Goal: Navigation & Orientation: Find specific page/section

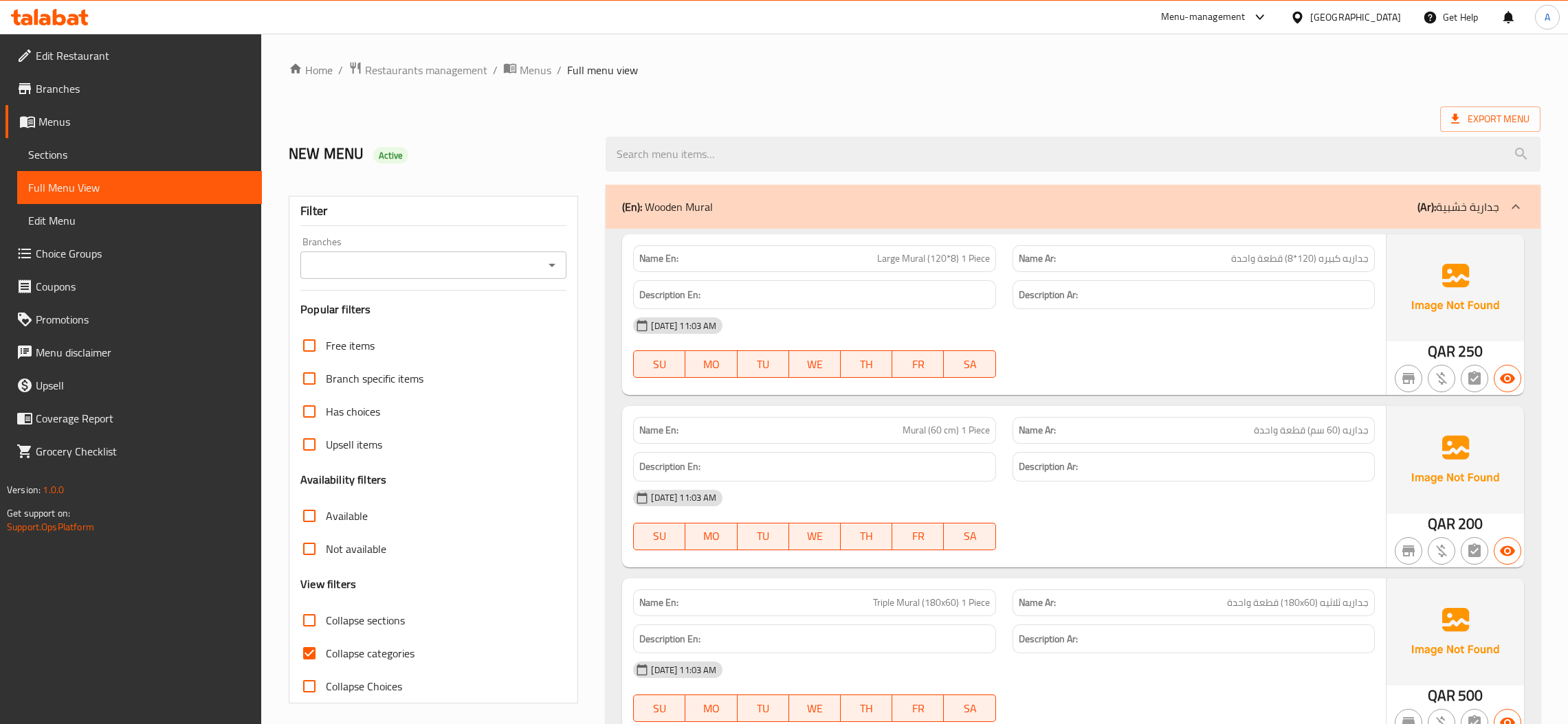
scroll to position [1816, 0]
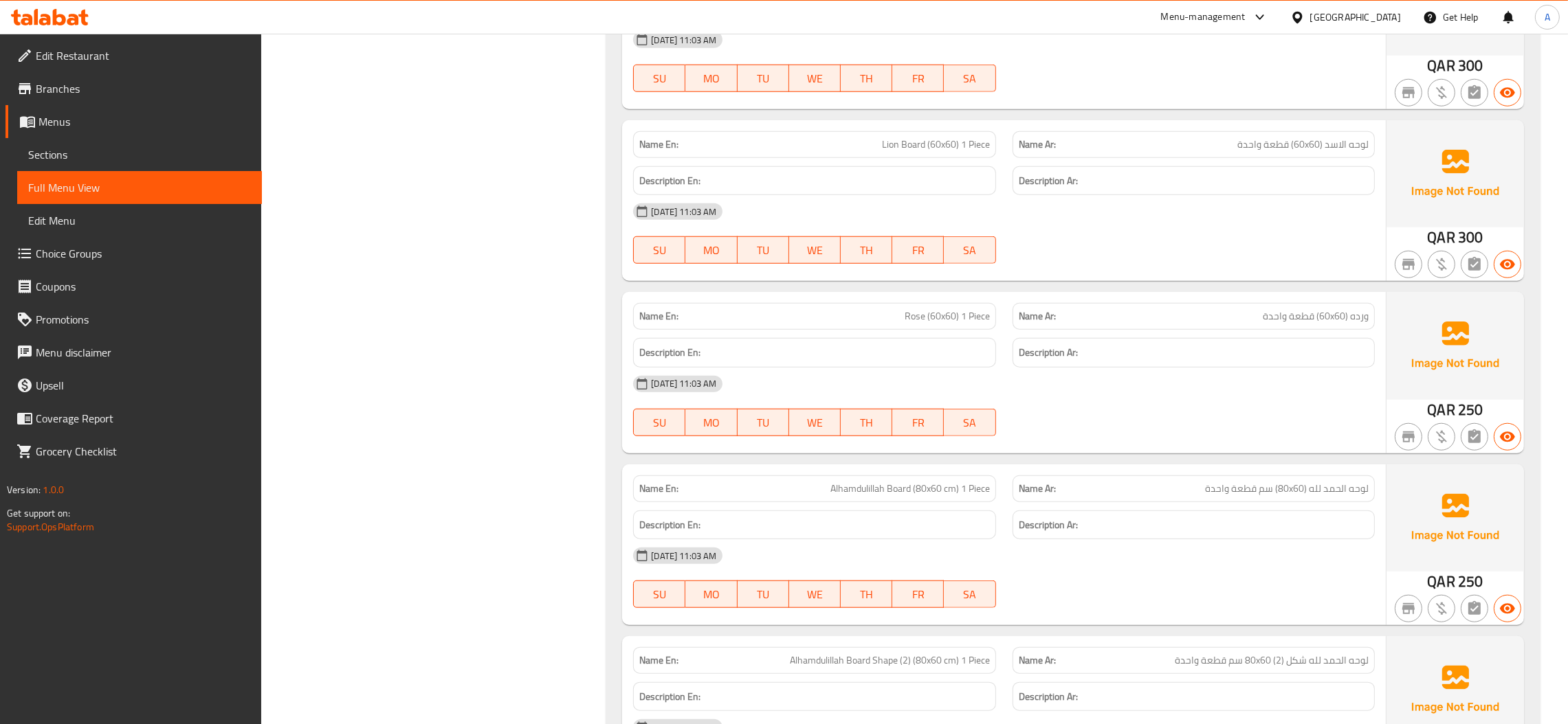
click at [1310, 12] on div at bounding box center [1300, 17] width 20 height 15
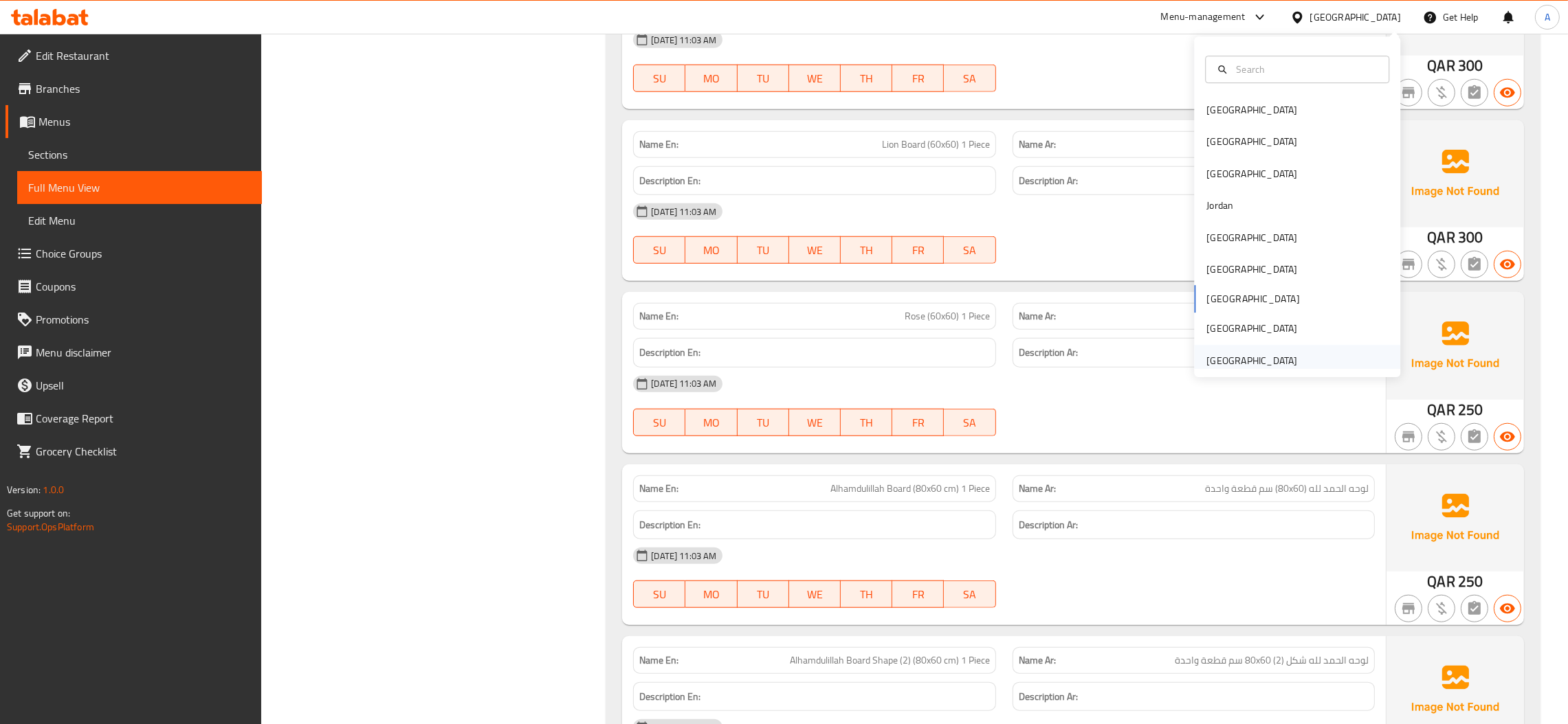
click at [1244, 367] on div "[GEOGRAPHIC_DATA]" at bounding box center [1251, 360] width 91 height 15
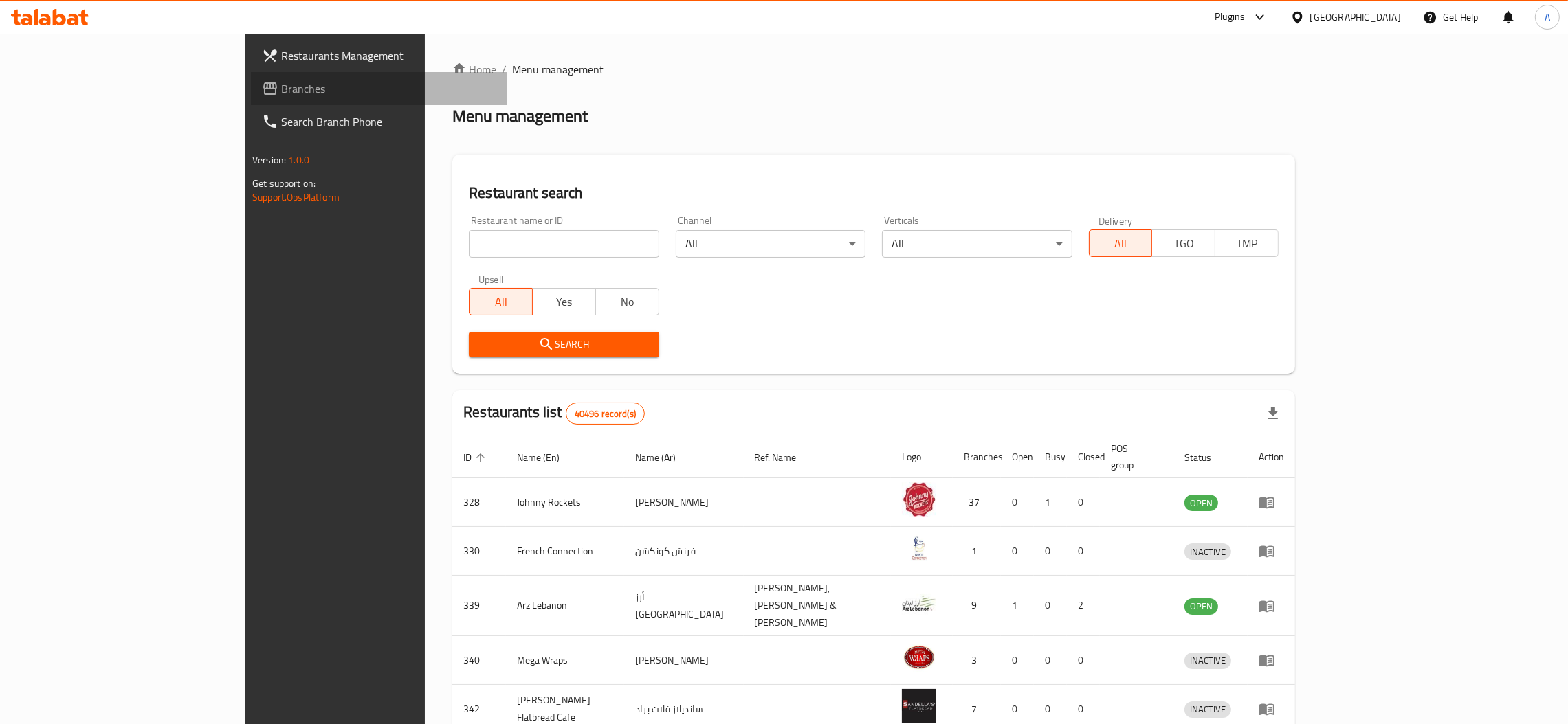
click at [251, 77] on link "Branches" at bounding box center [380, 89] width 257 height 33
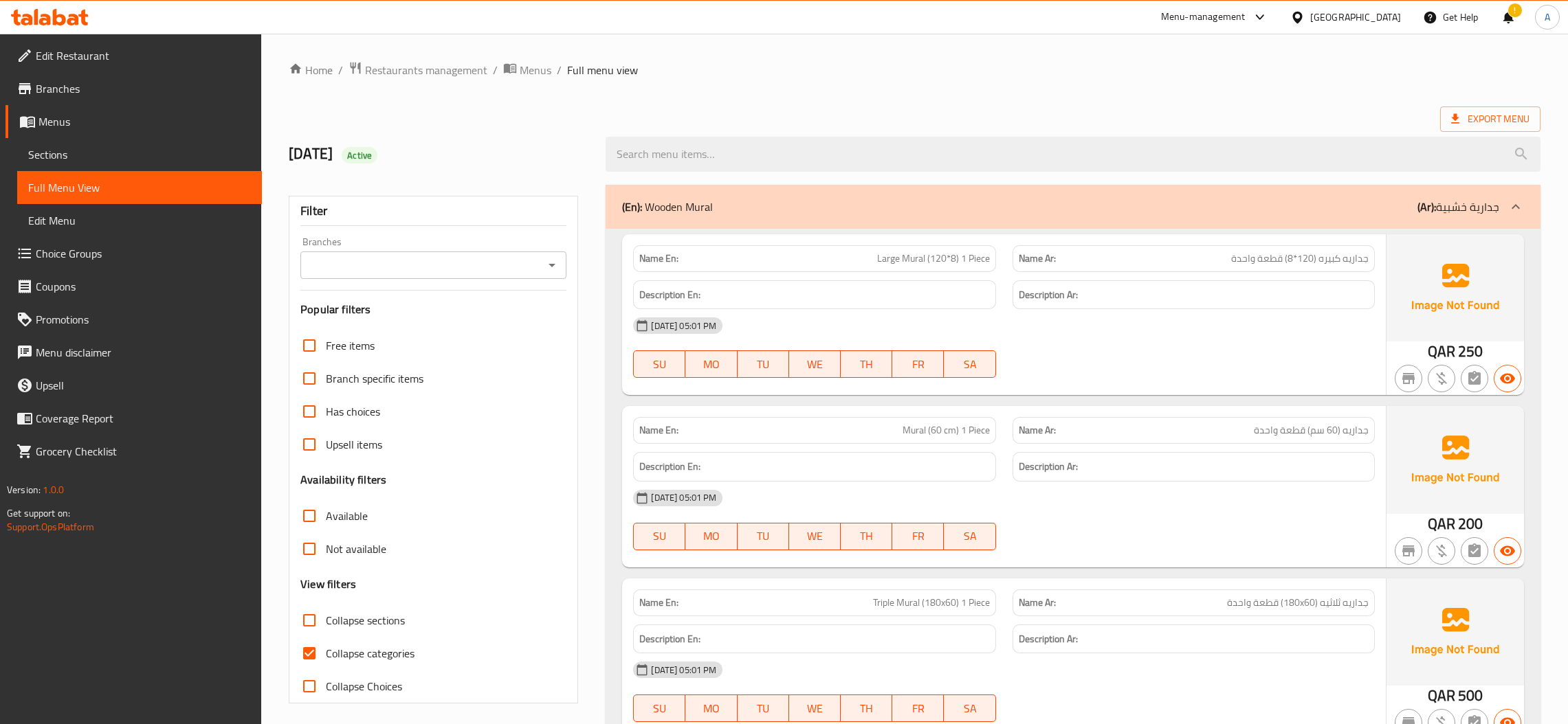
scroll to position [1236, 0]
